Goal: Task Accomplishment & Management: Use online tool/utility

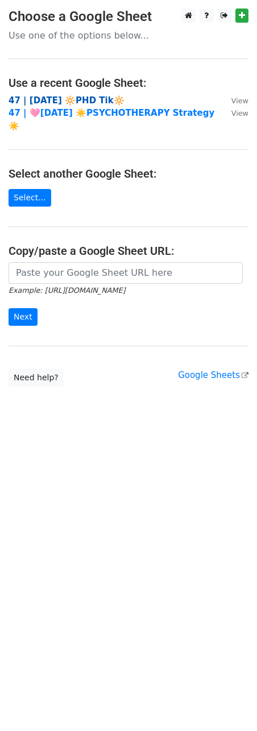
click at [60, 100] on strong "47 | [DATE] 🔆PHD Tik🔆" at bounding box center [67, 100] width 116 height 10
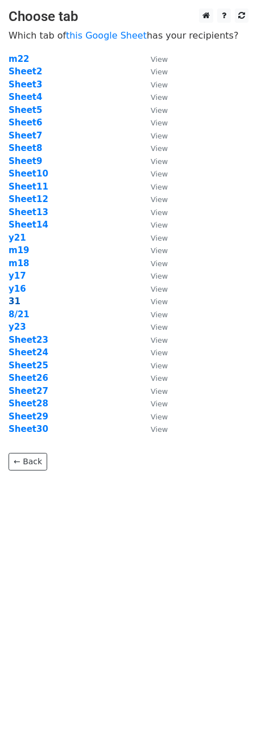
click at [16, 300] on strong "31" at bounding box center [15, 301] width 12 height 10
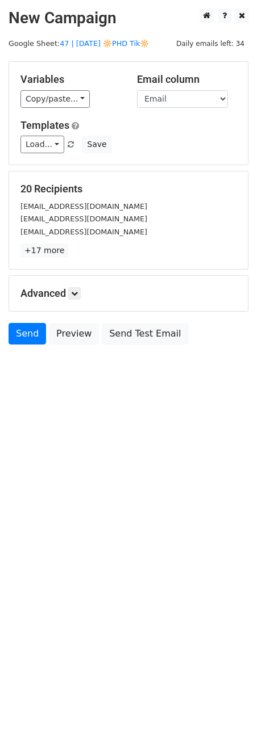
click at [45, 136] on div "Load... Psych Practice Marketing Growth Psych Practice Marketing Approach 3 1 1…" at bounding box center [128, 145] width 233 height 18
click at [40, 139] on link "Load..." at bounding box center [42, 145] width 44 height 18
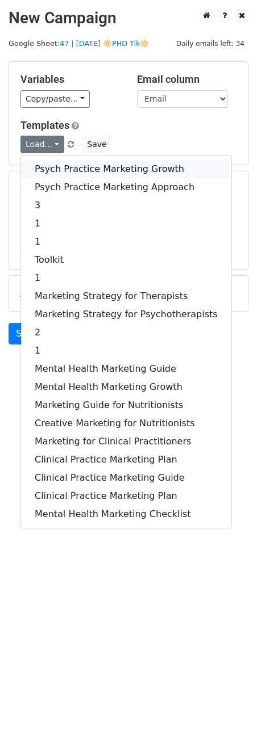
click at [58, 163] on link "Psych Practice Marketing Growth" at bounding box center [126, 169] width 210 height 18
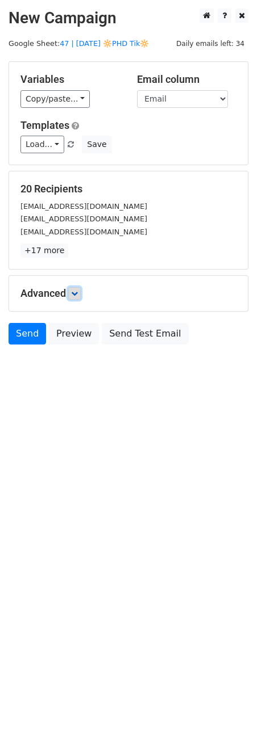
click at [77, 292] on icon at bounding box center [74, 293] width 7 height 7
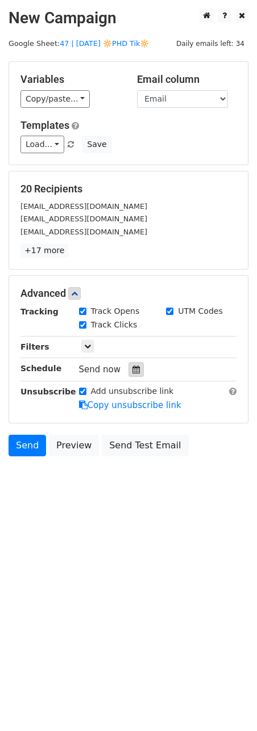
click at [132, 370] on icon at bounding box center [135, 370] width 7 height 8
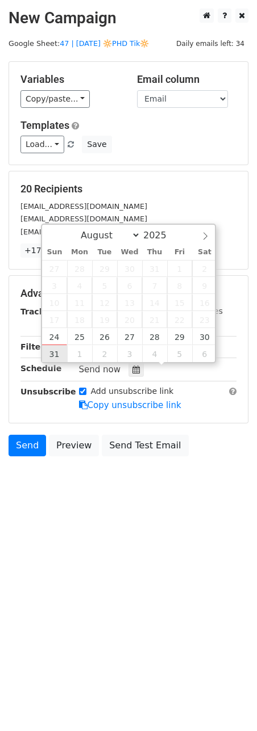
type input "2025-08-31 12:00"
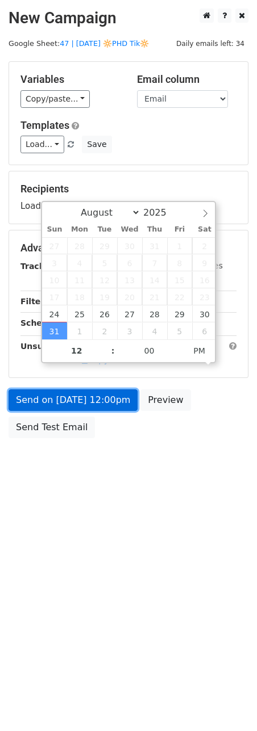
click at [57, 408] on link "Send on Aug 31 at 12:00pm" at bounding box center [73, 400] width 129 height 22
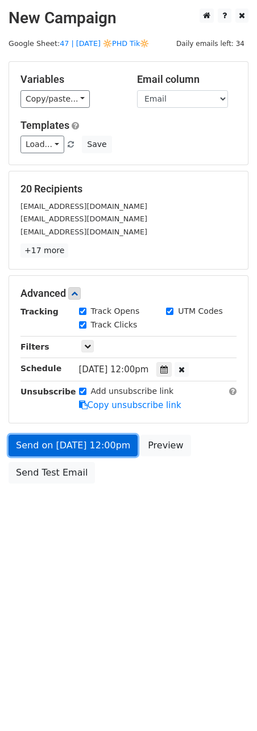
click at [86, 451] on link "Send on Aug 31 at 12:00pm" at bounding box center [73, 446] width 129 height 22
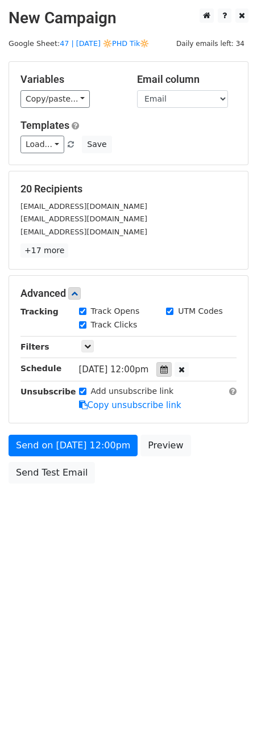
click at [167, 374] on icon at bounding box center [163, 370] width 7 height 8
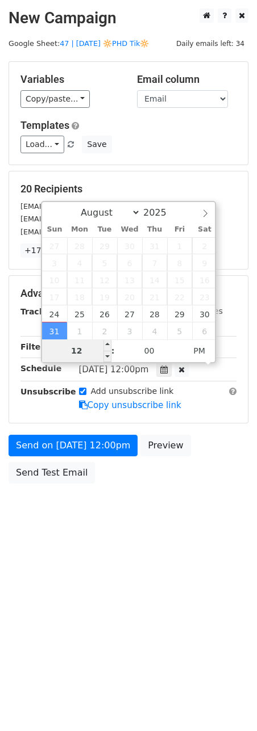
click at [73, 357] on input "12" at bounding box center [76, 351] width 69 height 23
type input "8"
type input "2025-08-31 08:00"
type input "08"
click at [204, 346] on span "PM" at bounding box center [198, 351] width 31 height 23
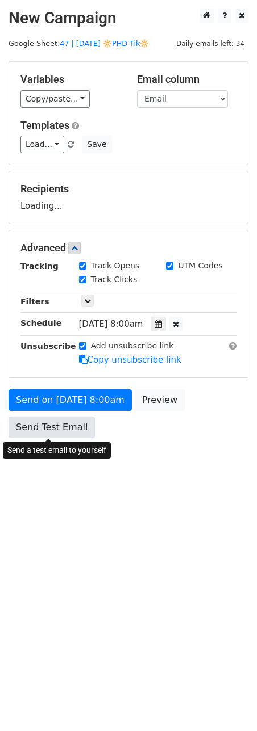
click at [31, 421] on link "Send Test Email" at bounding box center [52, 428] width 86 height 22
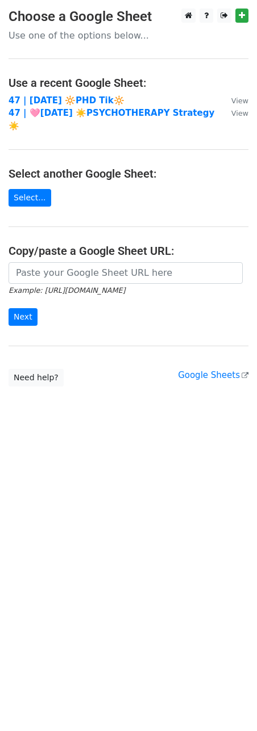
click at [62, 93] on main "Choose a Google Sheet Use one of the options below... Use a recent Google Sheet…" at bounding box center [128, 198] width 257 height 378
click at [59, 95] on strong "47 | [DATE] 🔆PHD Tik🔆" at bounding box center [67, 100] width 116 height 10
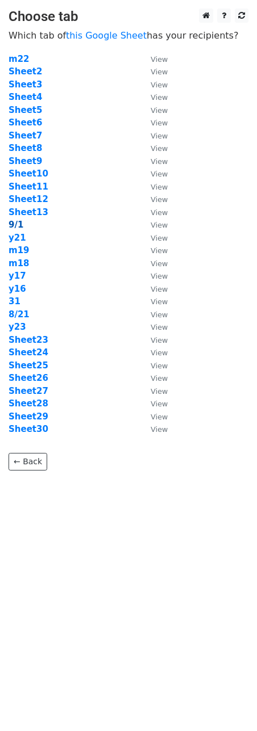
click at [18, 223] on strong "9/1" at bounding box center [16, 225] width 15 height 10
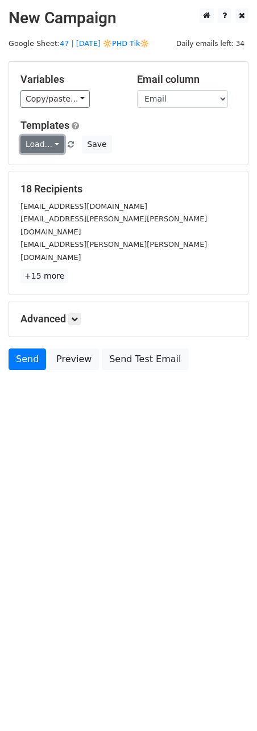
click at [36, 139] on link "Load..." at bounding box center [42, 145] width 44 height 18
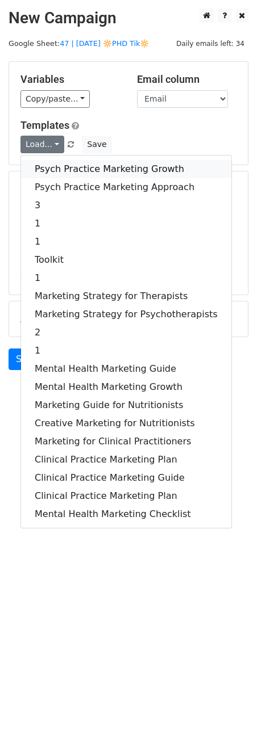
click at [44, 168] on link "Psych Practice Marketing Growth" at bounding box center [126, 169] width 210 height 18
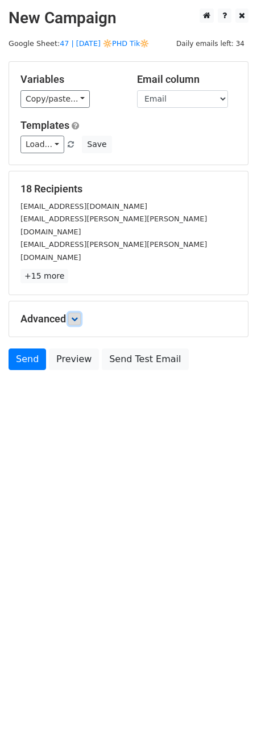
click at [74, 316] on icon at bounding box center [74, 319] width 7 height 7
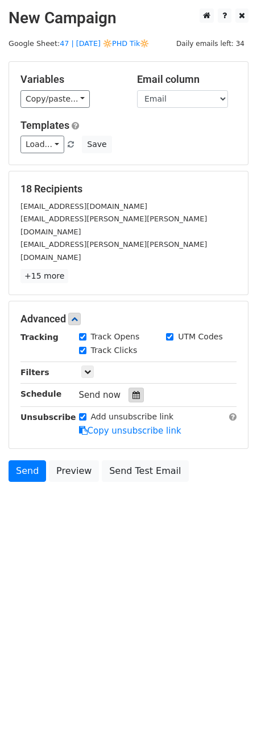
click at [133, 391] on icon at bounding box center [135, 395] width 7 height 8
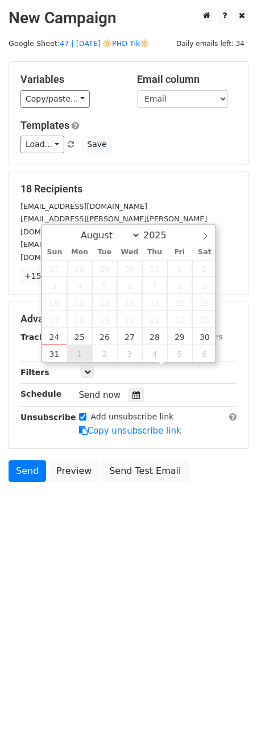
type input "2025-09-01 12:00"
select select "8"
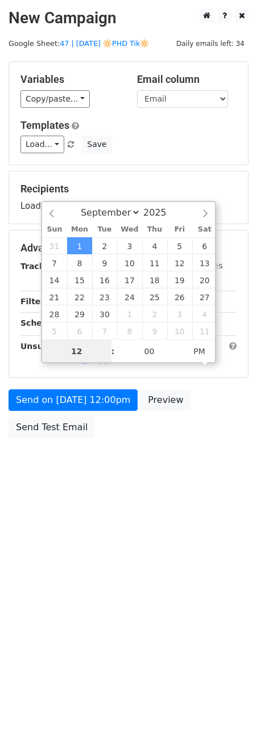
scroll to position [1, 0]
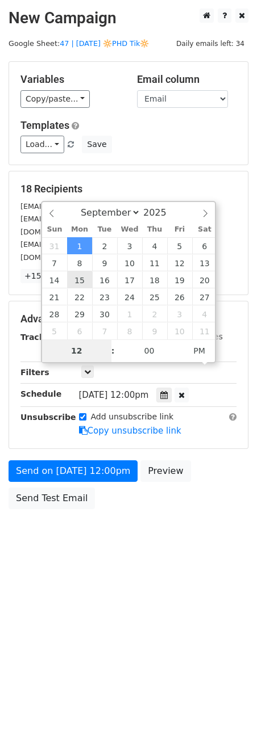
type input "8"
type input "2025-09-01 08:00"
type input "08"
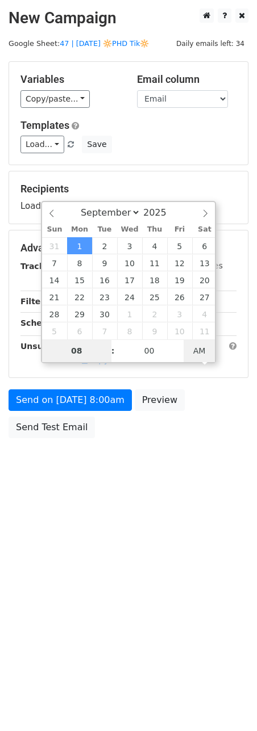
click at [206, 350] on span "AM" at bounding box center [198, 351] width 31 height 23
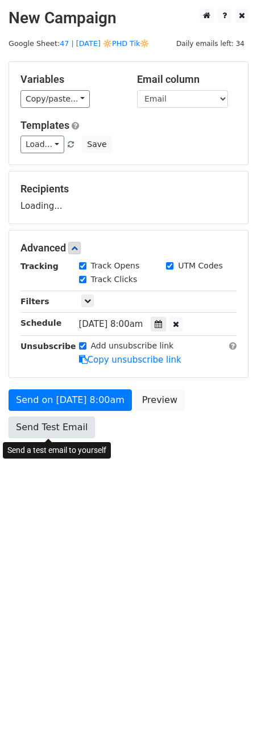
click at [61, 426] on link "Send Test Email" at bounding box center [52, 428] width 86 height 22
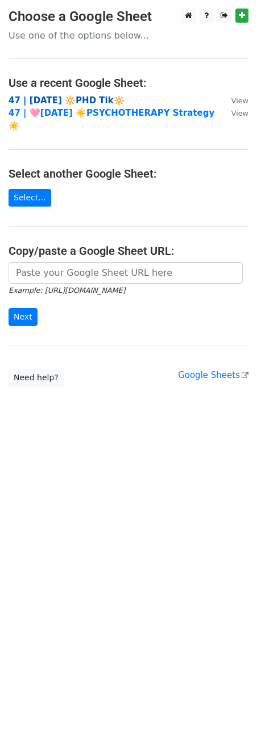
click at [62, 98] on strong "47 | [DATE] 🔆PHD Tik🔆" at bounding box center [67, 100] width 116 height 10
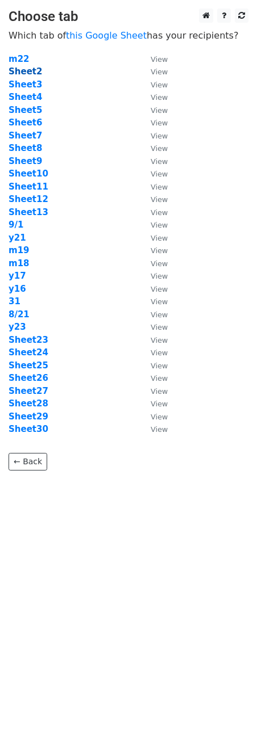
click at [27, 69] on strong "Sheet2" at bounding box center [25, 71] width 33 height 10
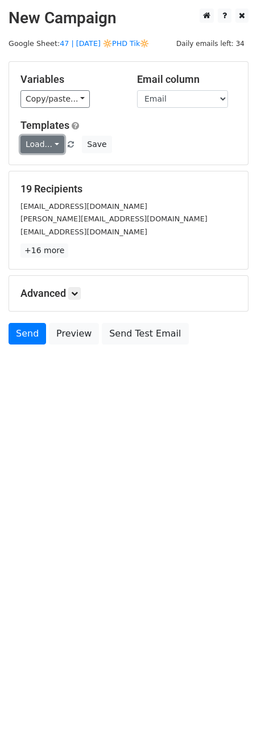
click at [45, 144] on link "Load..." at bounding box center [42, 145] width 44 height 18
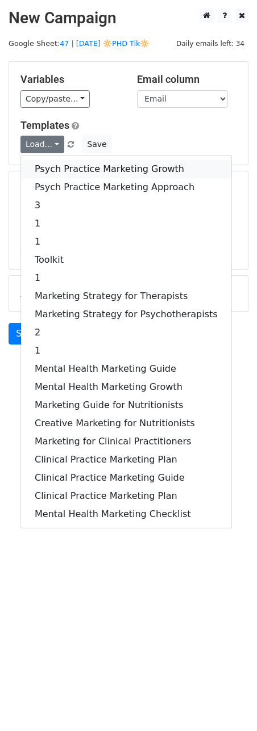
click at [48, 160] on link "Psych Practice Marketing Growth" at bounding box center [126, 169] width 210 height 18
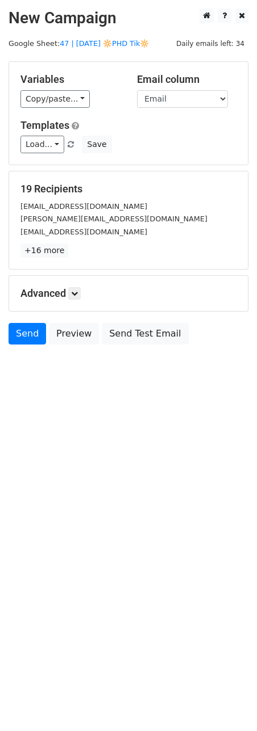
click at [83, 299] on h5 "Advanced" at bounding box center [128, 293] width 216 height 12
click at [76, 292] on icon at bounding box center [74, 293] width 7 height 7
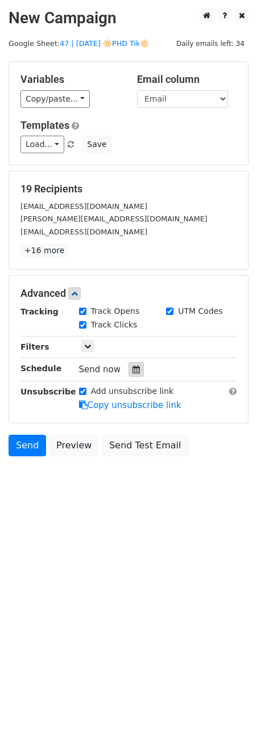
click at [134, 369] on icon at bounding box center [135, 370] width 7 height 8
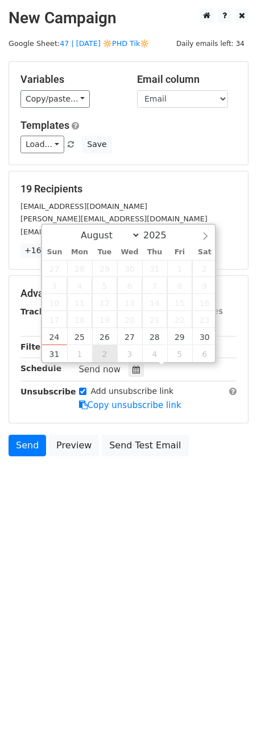
type input "[DATE] 12:00"
select select "8"
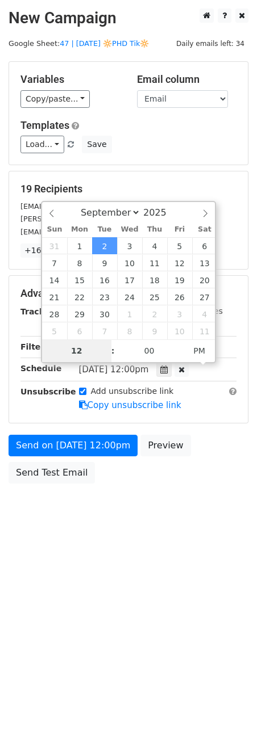
type input "6"
type input "2025-09-02 06:00"
type input "06"
click at [207, 358] on span "AM" at bounding box center [198, 351] width 31 height 23
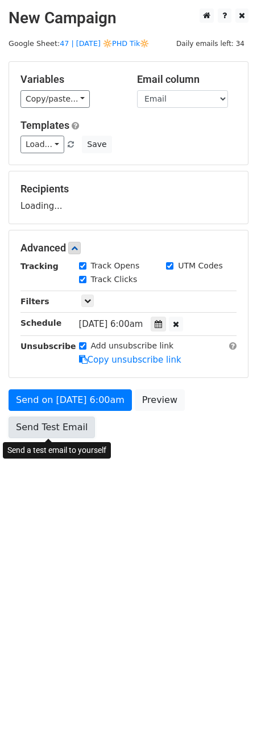
click at [65, 434] on link "Send Test Email" at bounding box center [52, 428] width 86 height 22
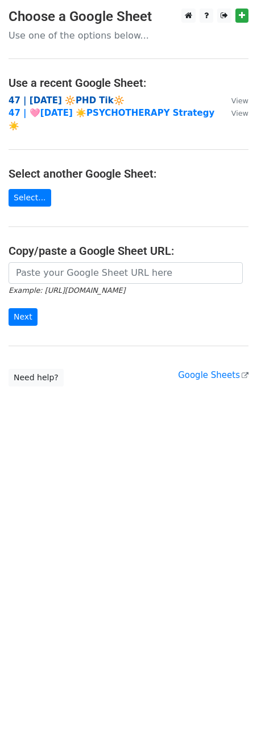
click at [100, 97] on strong "47 | [DATE] 🔆PHD Tik🔆" at bounding box center [67, 100] width 116 height 10
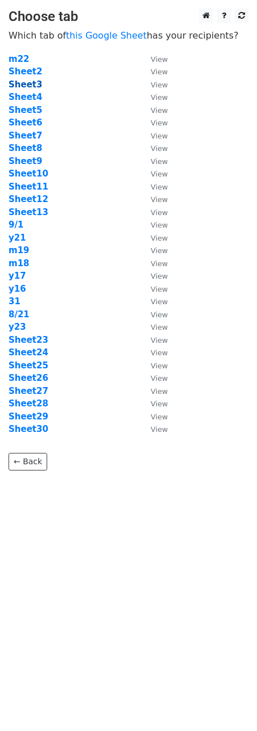
click at [33, 87] on strong "Sheet3" at bounding box center [25, 84] width 33 height 10
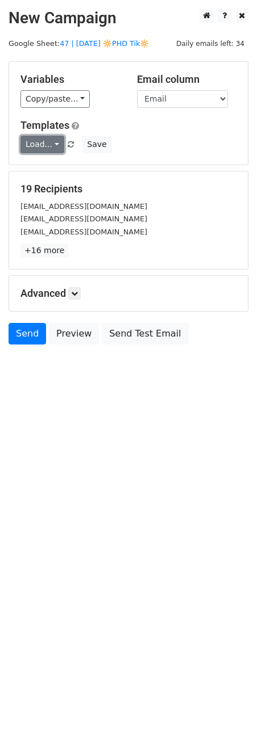
click at [45, 139] on link "Load..." at bounding box center [42, 145] width 44 height 18
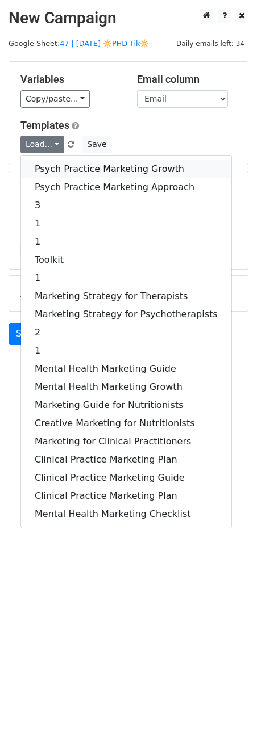
click at [68, 164] on link "Psych Practice Marketing Growth" at bounding box center [126, 169] width 210 height 18
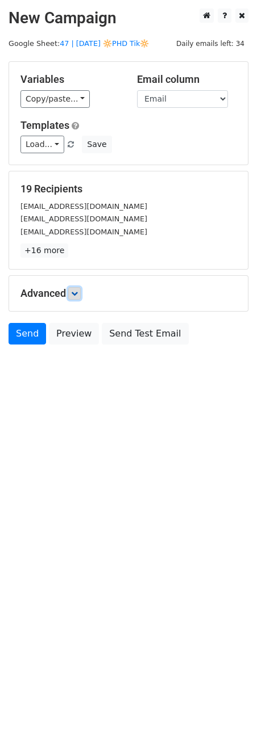
click at [78, 296] on icon at bounding box center [74, 293] width 7 height 7
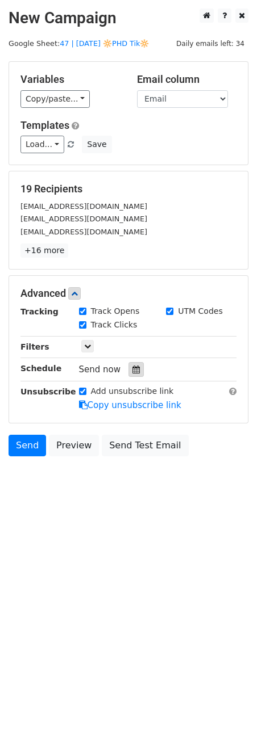
click at [132, 371] on icon at bounding box center [135, 370] width 7 height 8
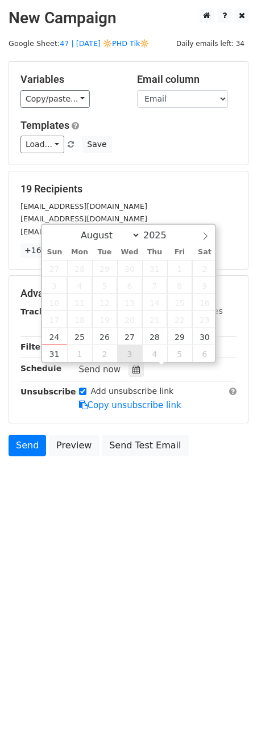
type input "2025-09-03 12:00"
select select "8"
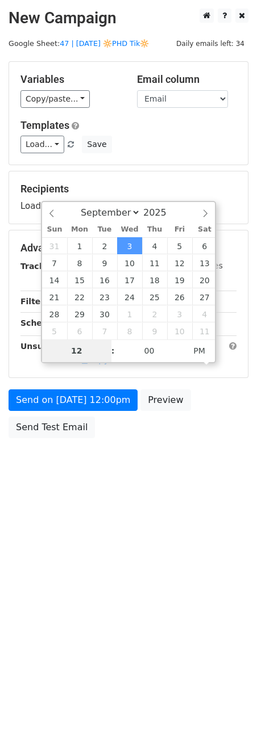
type input "3"
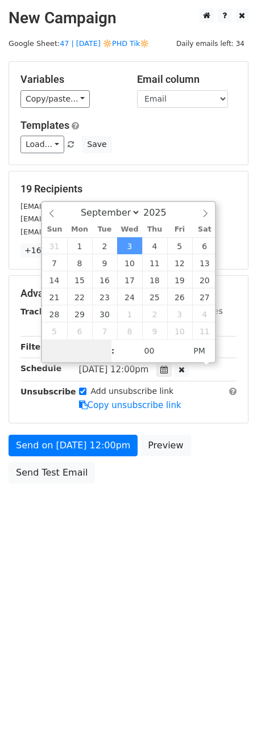
type input "2"
type input "6"
type input "2025-09-03 06:00"
type input "06"
click at [206, 344] on span "PM" at bounding box center [198, 351] width 31 height 23
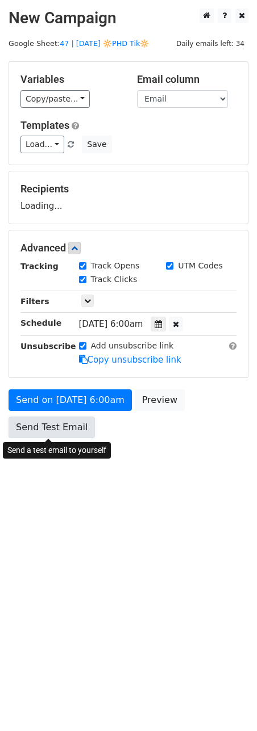
click at [76, 419] on link "Send Test Email" at bounding box center [52, 428] width 86 height 22
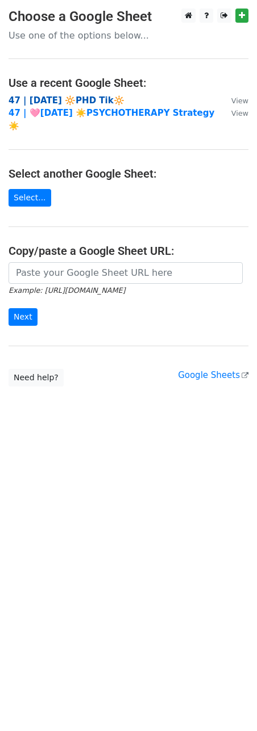
click at [81, 99] on strong "47 | AUG 21 🔆PHD Tik🔆" at bounding box center [67, 100] width 116 height 10
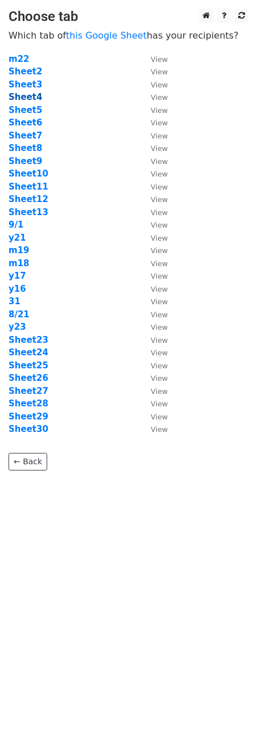
click at [28, 96] on strong "Sheet4" at bounding box center [25, 97] width 33 height 10
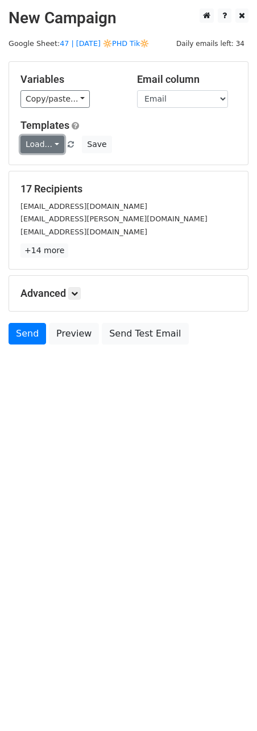
click at [48, 148] on link "Load..." at bounding box center [42, 145] width 44 height 18
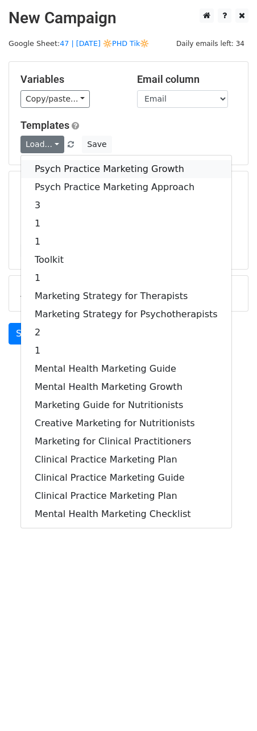
click at [55, 175] on link "Psych Practice Marketing Growth" at bounding box center [126, 169] width 210 height 18
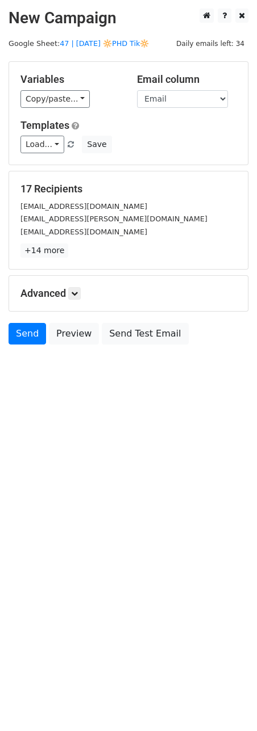
click at [45, 134] on div "Templates Load... Psych Practice Marketing Growth Psych Practice Marketing Appr…" at bounding box center [128, 136] width 233 height 35
click at [45, 143] on link "Load..." at bounding box center [42, 145] width 44 height 18
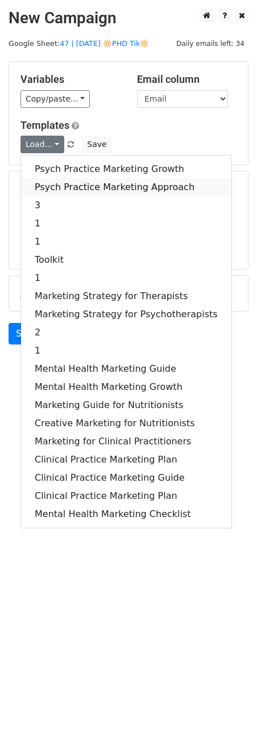
click at [51, 181] on link "Psych Practice Marketing Approach" at bounding box center [126, 187] width 210 height 18
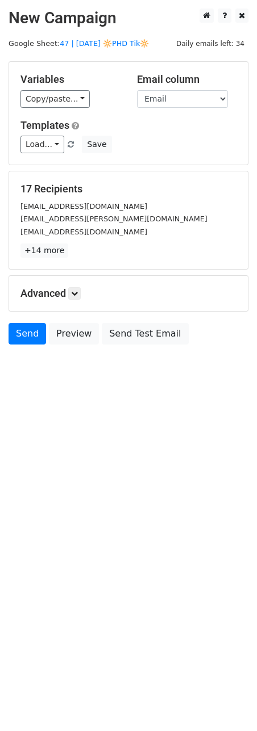
click at [83, 287] on div "Advanced Tracking Track Opens UTM Codes Track Clicks Filters Only include sprea…" at bounding box center [128, 293] width 238 height 35
click at [81, 289] on link at bounding box center [74, 293] width 12 height 12
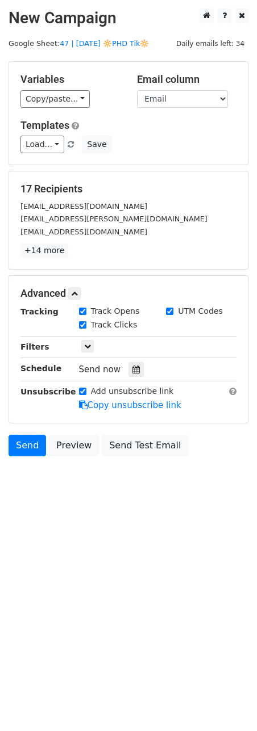
click at [125, 362] on div "Send now" at bounding box center [145, 369] width 133 height 15
click at [132, 370] on icon at bounding box center [135, 370] width 7 height 8
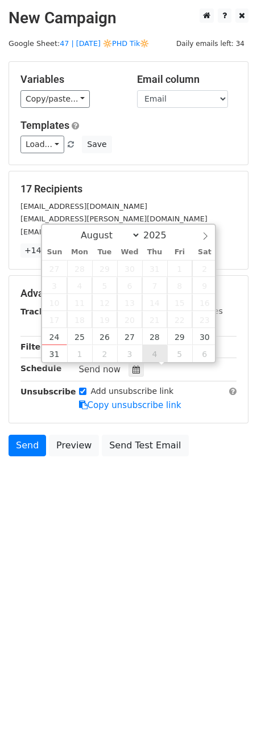
type input "[DATE] 12:00"
select select "8"
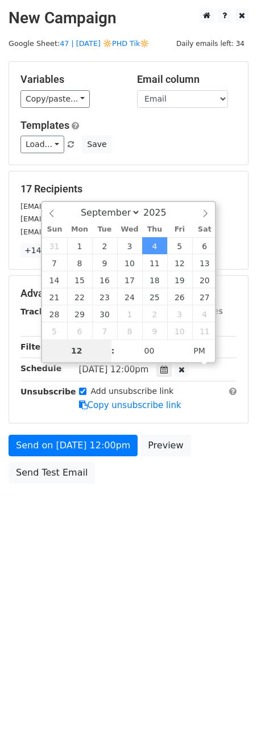
type input "7"
type input "[DATE] 07:00"
type input "07"
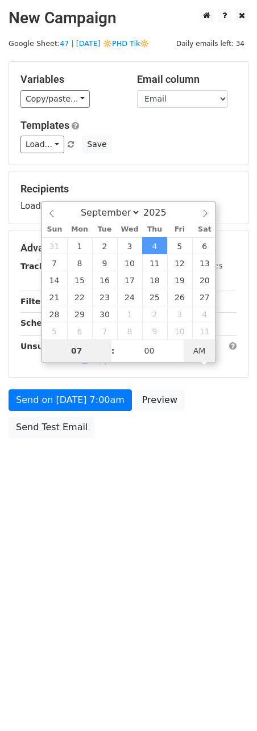
click at [190, 349] on span "AM" at bounding box center [198, 351] width 31 height 23
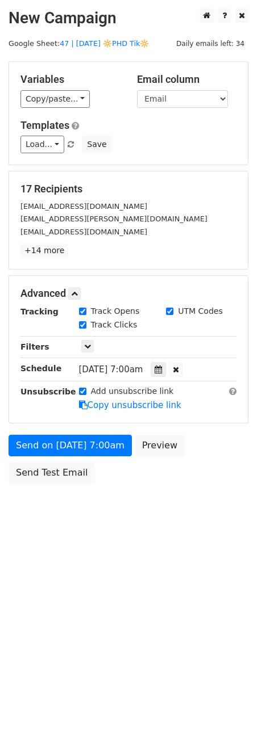
click at [39, 439] on div "Send on [DATE] 7:00am Preview Send Test Email" at bounding box center [128, 462] width 257 height 55
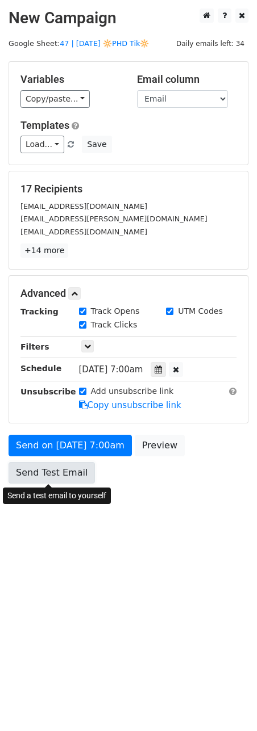
click at [42, 470] on link "Send Test Email" at bounding box center [52, 473] width 86 height 22
